Goal: Find specific page/section: Find specific page/section

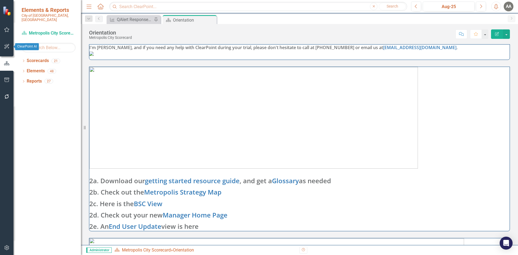
click at [8, 47] on icon "button" at bounding box center [7, 46] width 6 height 4
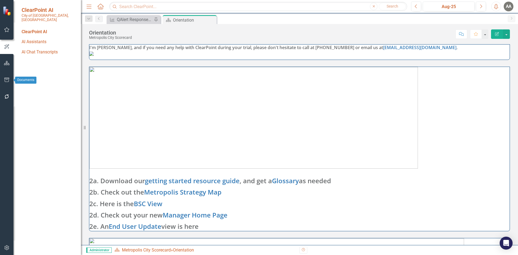
click at [8, 76] on button "button" at bounding box center [7, 79] width 12 height 11
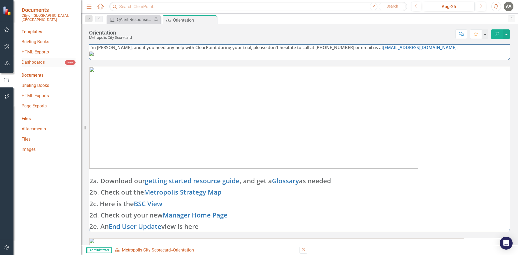
click at [31, 59] on link "Dashboards" at bounding box center [43, 62] width 43 height 6
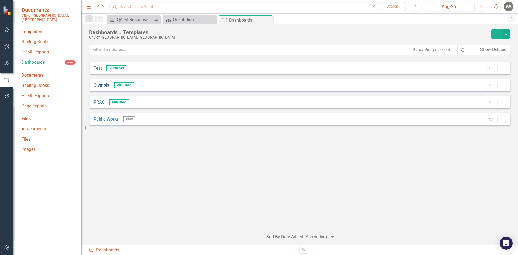
click at [101, 84] on link "Olympia" at bounding box center [102, 85] width 16 height 6
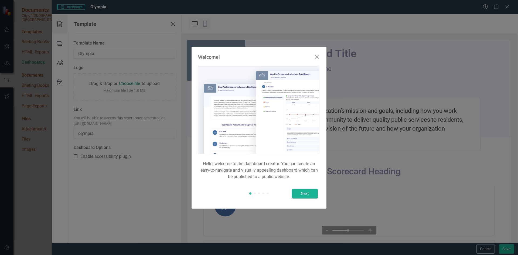
click at [314, 50] on div "Welcome! Hello, welcome to the dashboard creator. You can create an easy-to-nav…" at bounding box center [258, 128] width 135 height 162
click at [318, 56] on use at bounding box center [316, 56] width 3 height 3
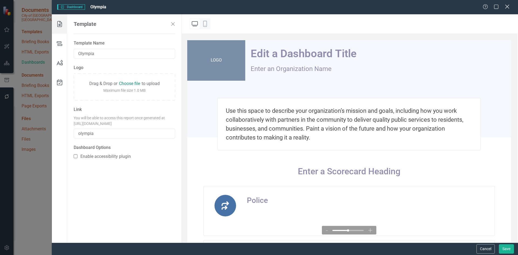
click at [507, 6] on icon at bounding box center [507, 7] width 4 height 4
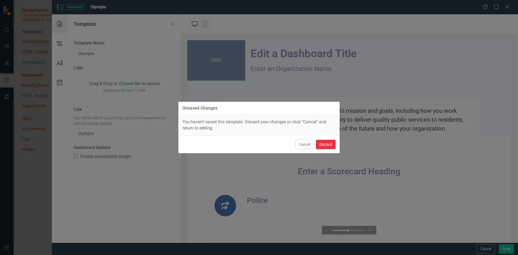
click at [325, 147] on button "Discard" at bounding box center [326, 144] width 20 height 9
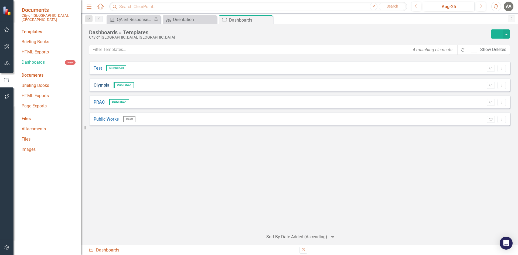
click at [105, 87] on link "Olympia" at bounding box center [102, 85] width 16 height 6
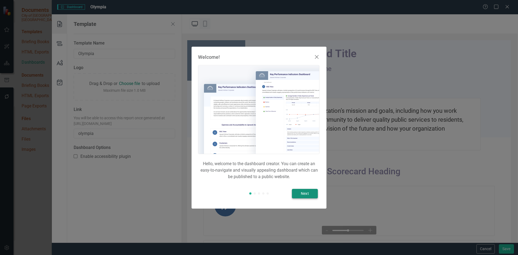
click at [305, 194] on button "Next" at bounding box center [305, 193] width 26 height 9
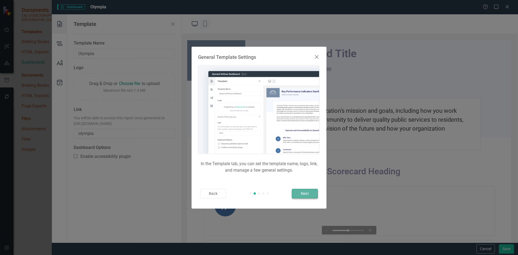
click at [305, 194] on button "Next" at bounding box center [305, 193] width 26 height 9
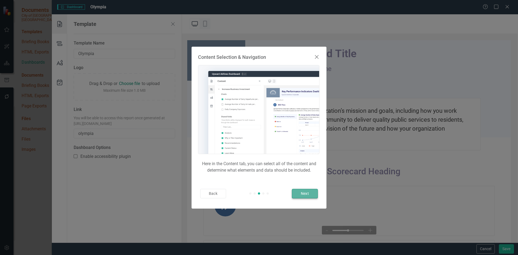
click at [305, 194] on button "Next" at bounding box center [305, 193] width 26 height 9
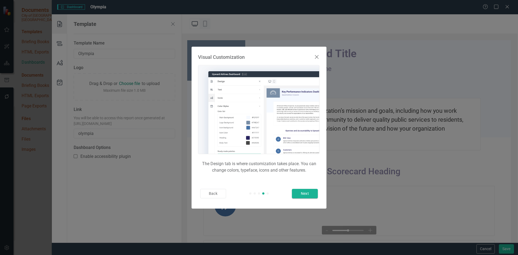
click at [317, 57] on use at bounding box center [316, 56] width 3 height 3
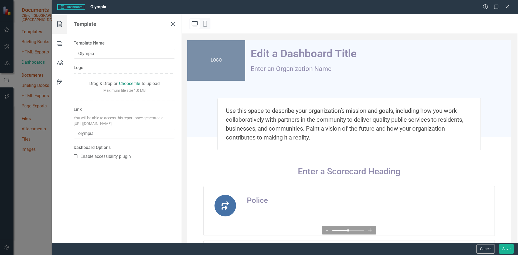
click at [317, 57] on div "Edit a Dashboard Title" at bounding box center [304, 53] width 106 height 12
click at [6, 65] on div "Briefing Book Template Dashboard Olympia Help Maximize Close Template Template …" at bounding box center [259, 127] width 518 height 255
click at [7, 62] on div "Briefing Book Template Dashboard Olympia Help Maximize Close Template Template …" at bounding box center [259, 127] width 518 height 255
click at [9, 59] on div "Briefing Book Template Dashboard Olympia Help Maximize Close Template Template …" at bounding box center [259, 127] width 518 height 255
click at [505, 9] on icon "Close" at bounding box center [507, 6] width 7 height 5
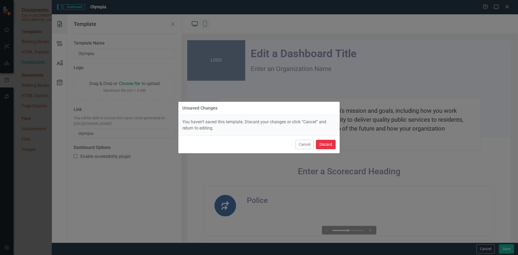
click at [323, 144] on button "Discard" at bounding box center [326, 144] width 20 height 9
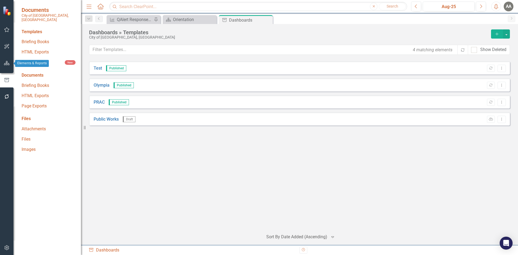
click at [6, 63] on icon "button" at bounding box center [7, 63] width 6 height 4
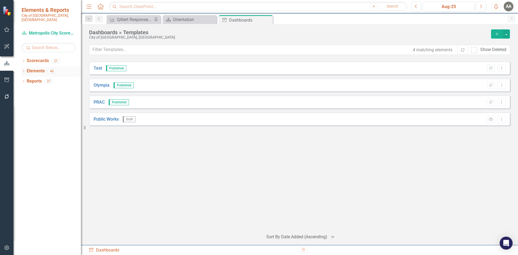
click at [37, 68] on link "Elements" at bounding box center [36, 71] width 18 height 6
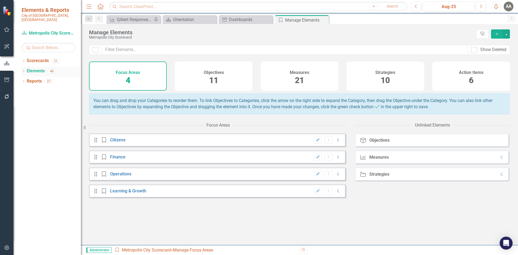
click at [25, 70] on icon "Dropdown" at bounding box center [24, 71] width 4 height 3
click at [23, 84] on div "Dropdown Objective Objectives 11 Financial Health & Economic Vitality (Auto Eva…" at bounding box center [51, 97] width 59 height 41
click at [27, 90] on icon at bounding box center [26, 91] width 1 height 2
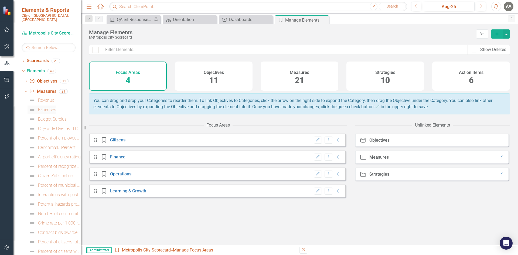
click at [49, 107] on div "Expenses" at bounding box center [47, 109] width 18 height 5
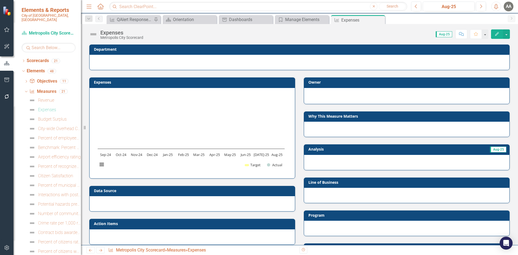
click at [109, 82] on h3 "Expenses" at bounding box center [193, 82] width 198 height 4
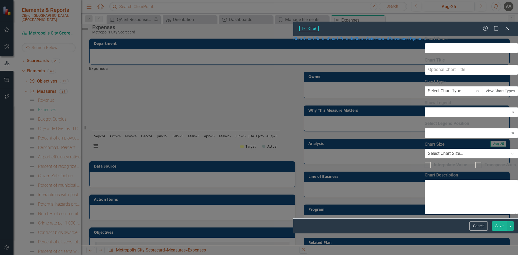
type input "Expenses"
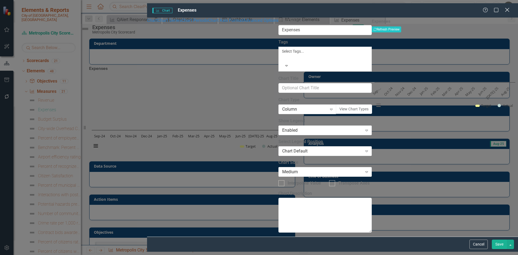
click at [506, 7] on icon "Close" at bounding box center [507, 9] width 7 height 5
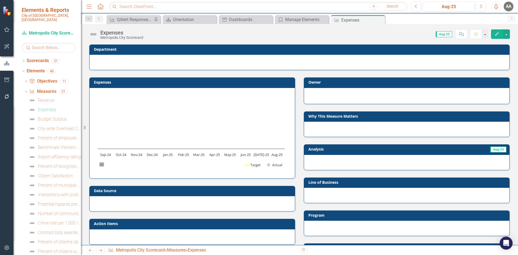
click at [342, 83] on h3 "Owner" at bounding box center [407, 82] width 198 height 4
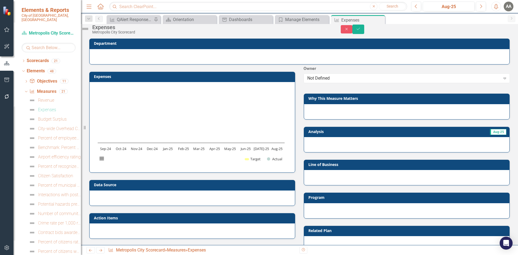
click at [365, 100] on h3 "Why This Measure Matters" at bounding box center [407, 98] width 198 height 4
